Goal: Task Accomplishment & Management: Manage account settings

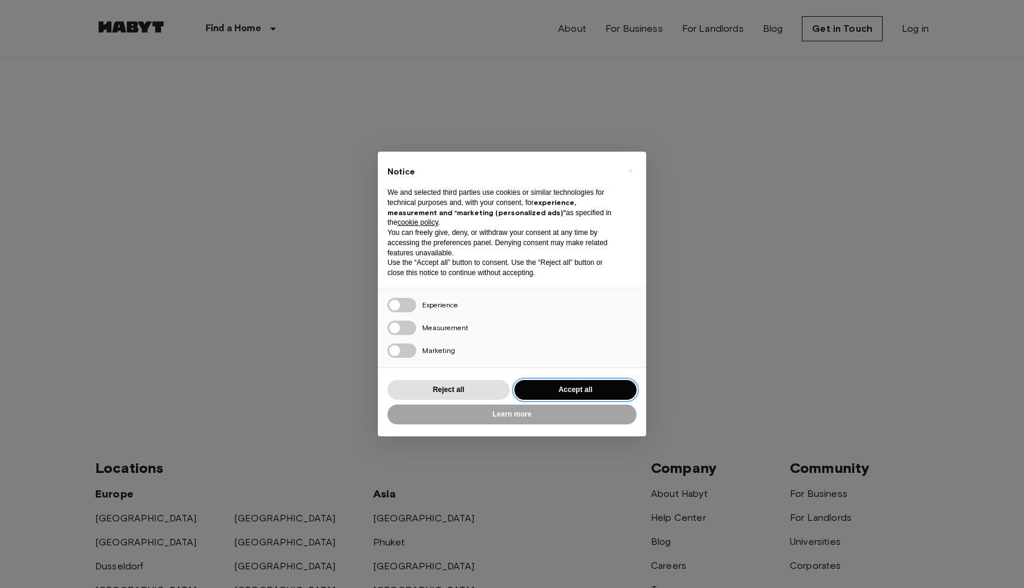
click at [559, 384] on button "Accept all" at bounding box center [575, 390] width 122 height 20
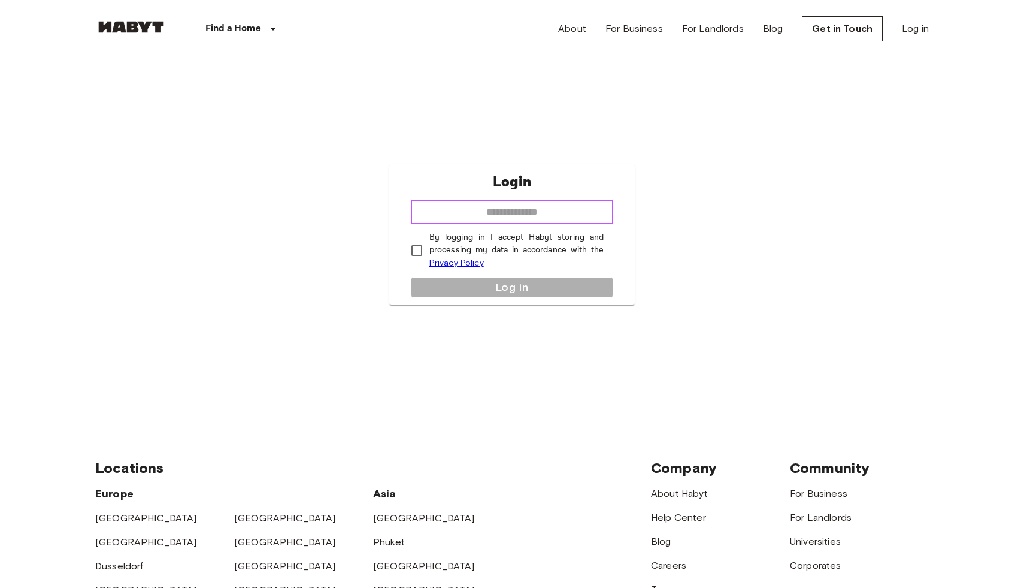
click at [537, 207] on input "email" at bounding box center [512, 212] width 202 height 24
type input "**********"
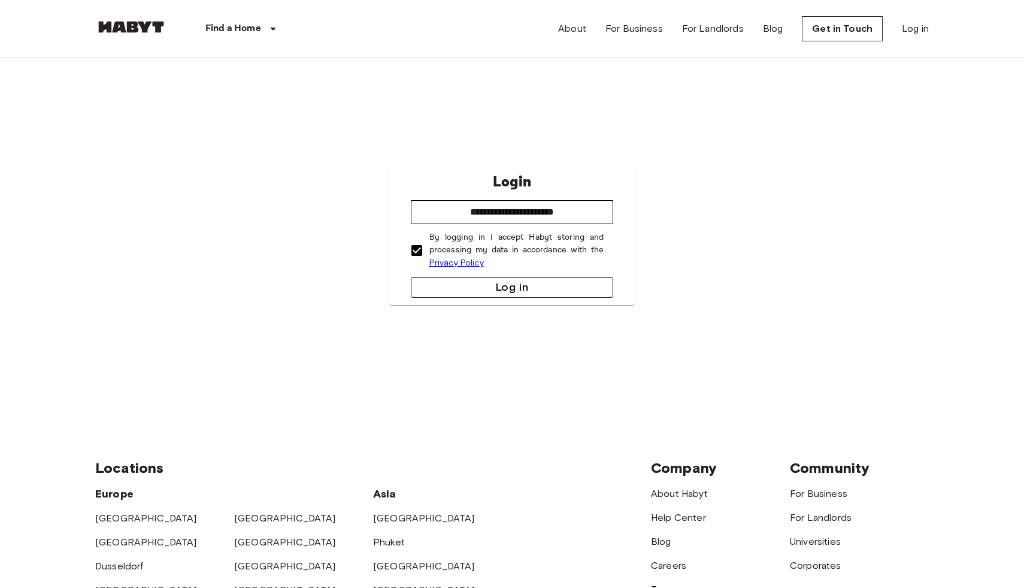
click at [449, 284] on button "Log in" at bounding box center [512, 287] width 202 height 21
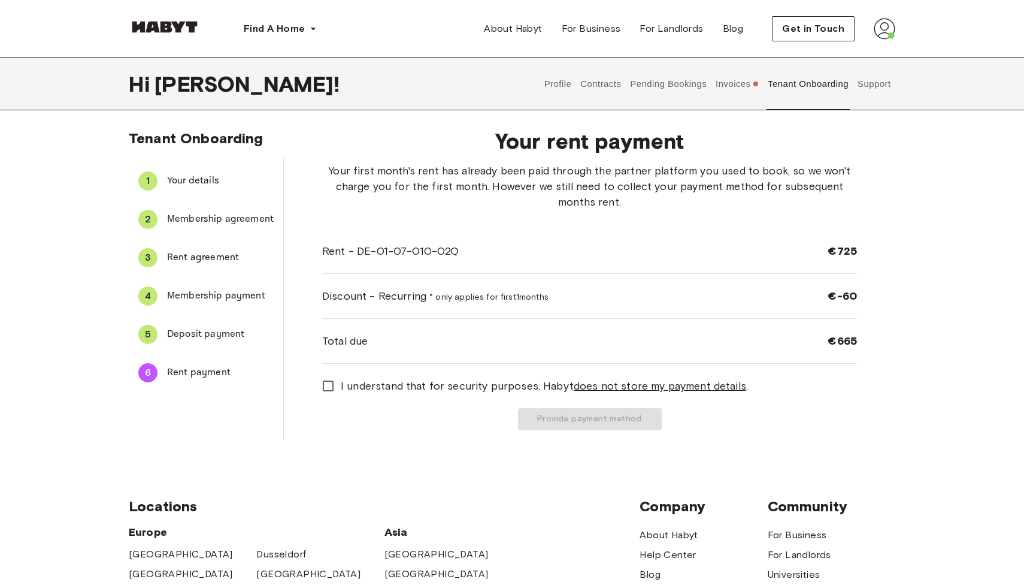
click at [147, 334] on div "5" at bounding box center [147, 334] width 19 height 19
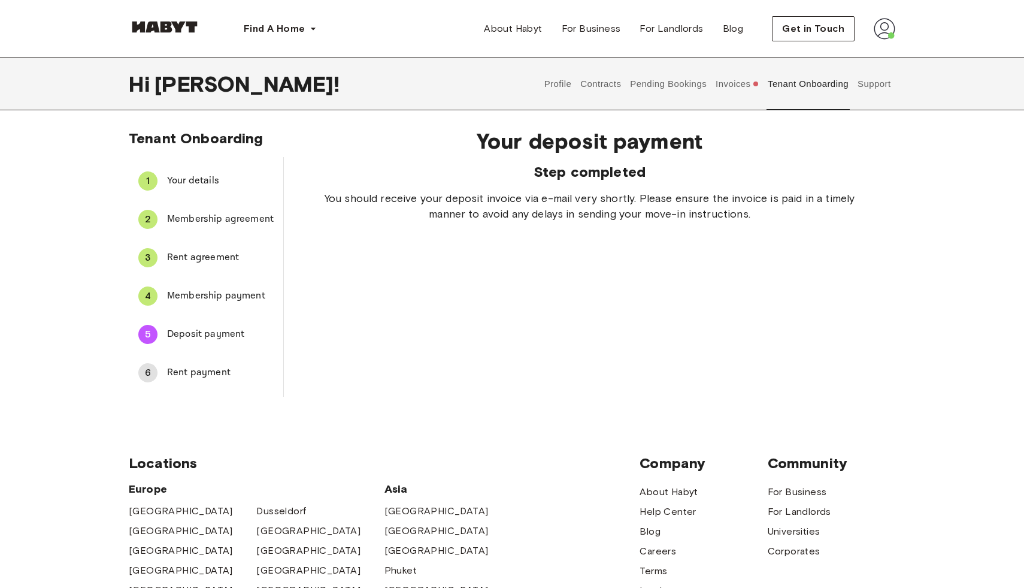
click at [734, 86] on button "Invoices" at bounding box center [737, 83] width 46 height 53
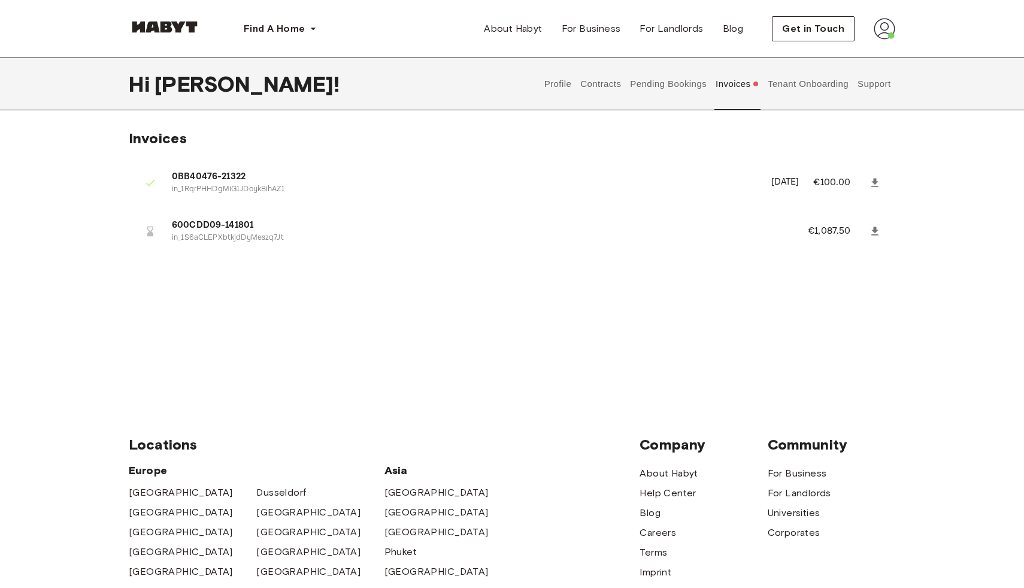
click at [225, 226] on span "600CDD09-141801" at bounding box center [475, 226] width 607 height 14
click at [873, 234] on icon at bounding box center [874, 230] width 7 height 8
click at [803, 89] on button "Tenant Onboarding" at bounding box center [809, 83] width 84 height 53
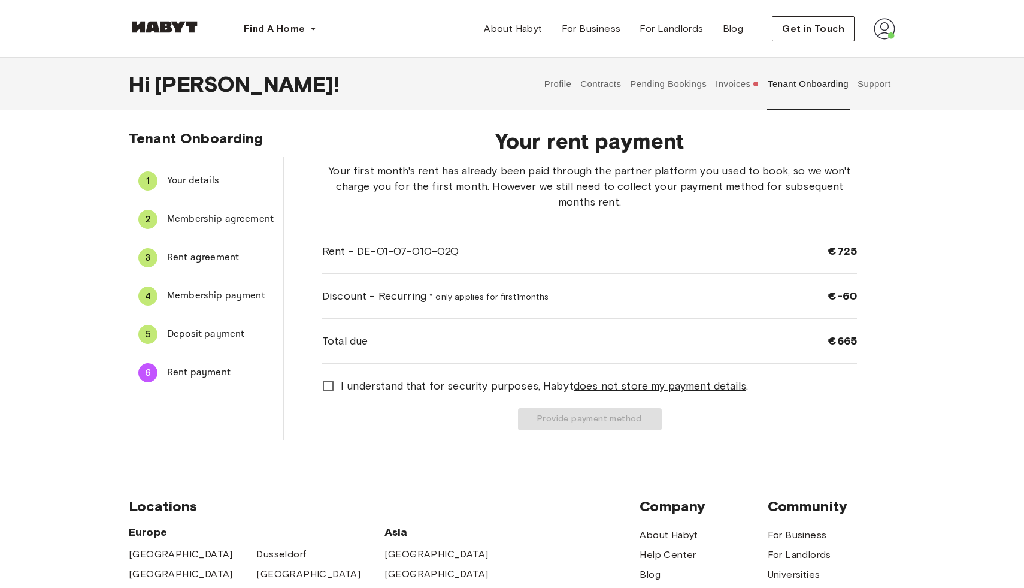
click at [735, 88] on button "Invoices" at bounding box center [737, 83] width 46 height 53
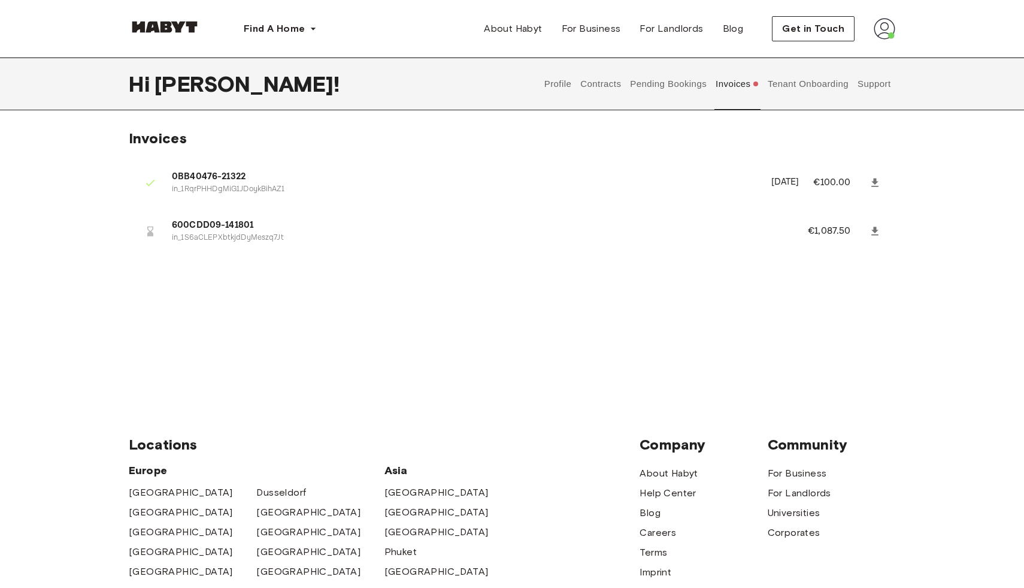
click at [793, 88] on button "Tenant Onboarding" at bounding box center [809, 83] width 84 height 53
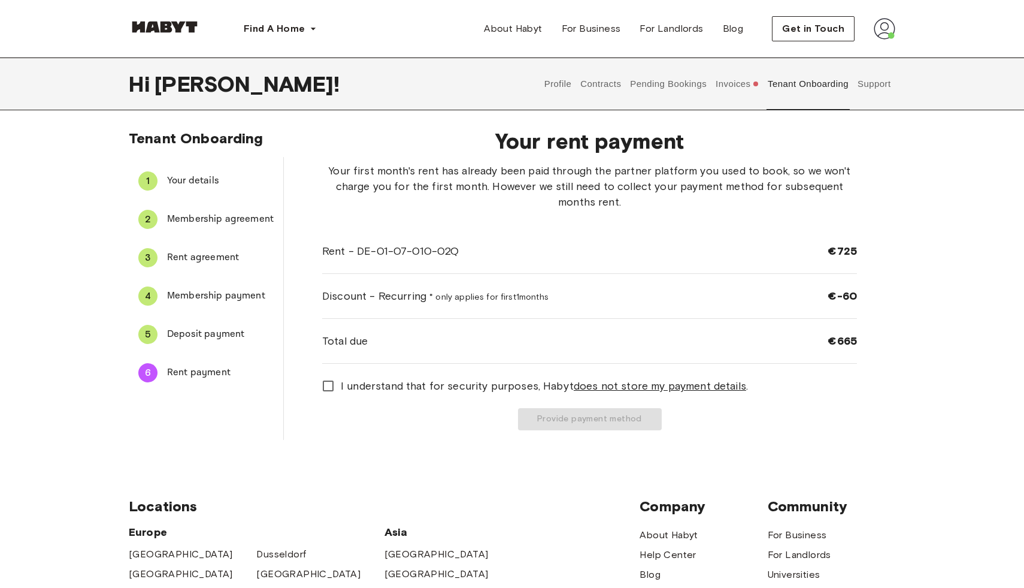
click at [734, 84] on button "Invoices" at bounding box center [737, 83] width 46 height 53
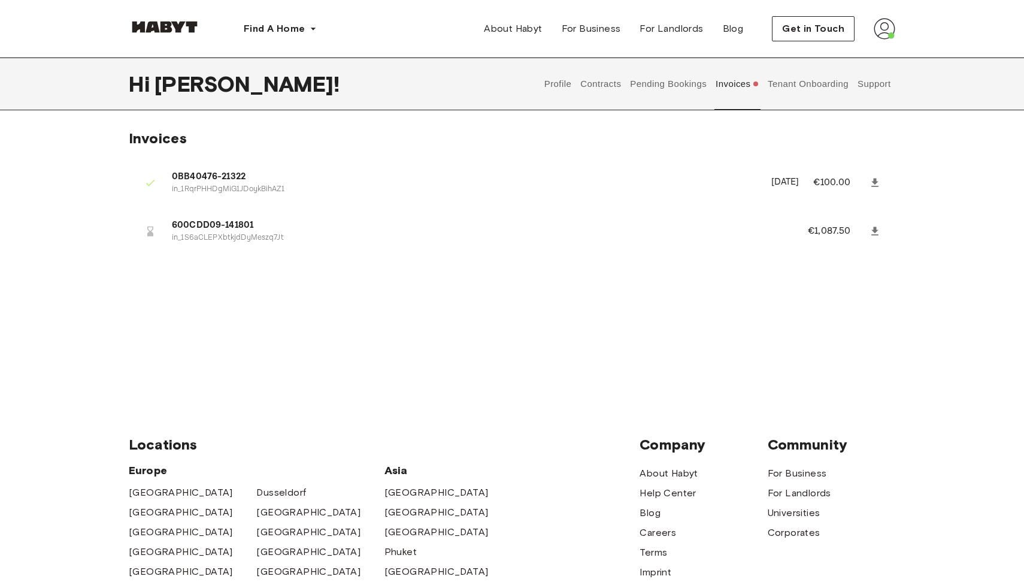
click at [873, 185] on icon at bounding box center [874, 182] width 7 height 8
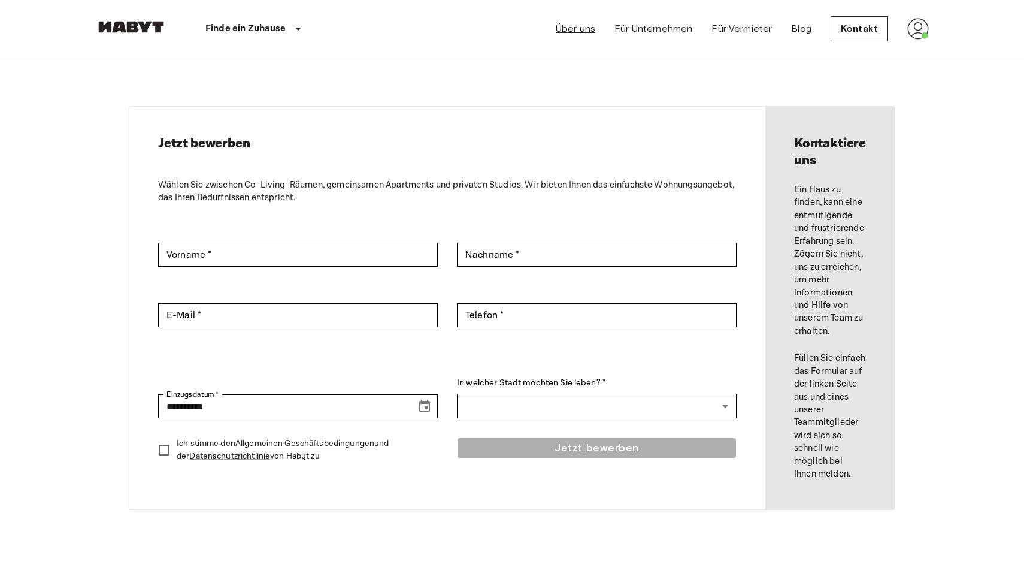
click at [595, 29] on link "Über uns" at bounding box center [576, 29] width 40 height 14
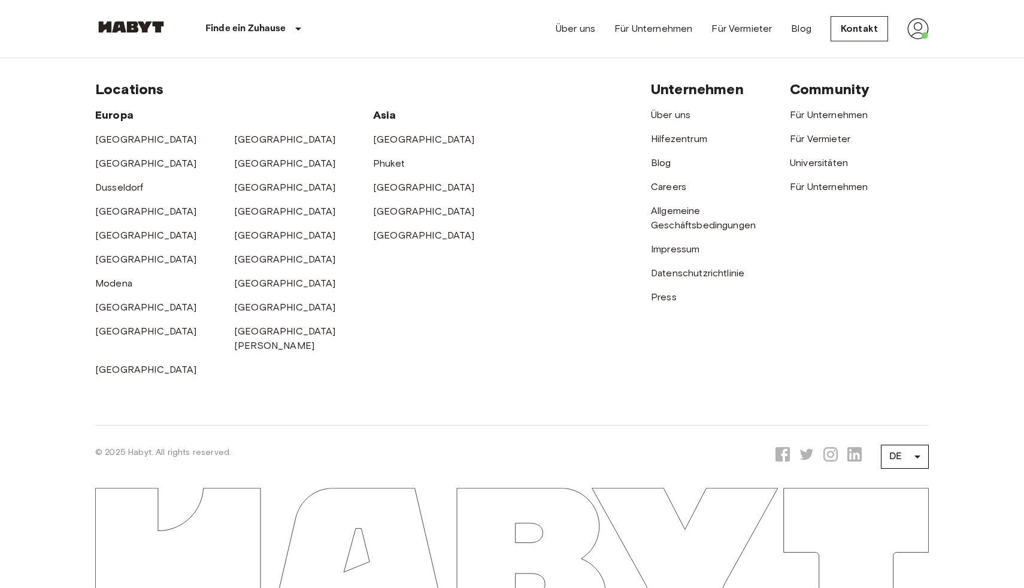
scroll to position [4001, 0]
